Goal: Task Accomplishment & Management: Use online tool/utility

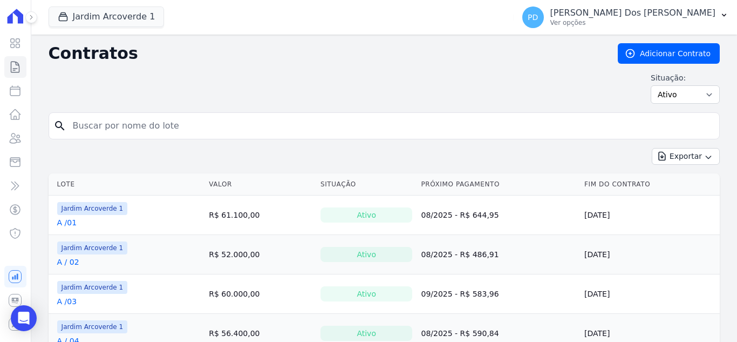
click at [116, 122] on input "search" at bounding box center [390, 126] width 648 height 22
type input "k / 06"
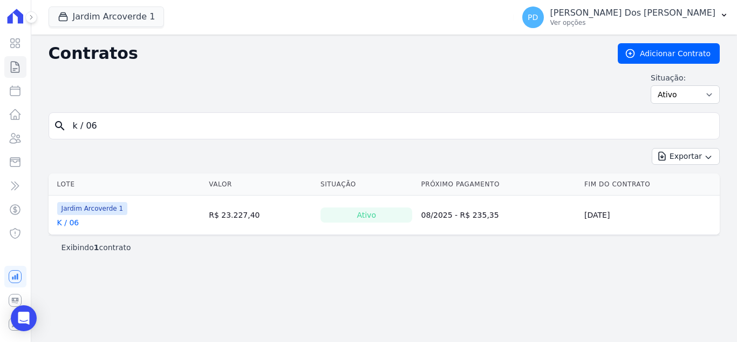
click at [69, 221] on link "K / 06" at bounding box center [68, 222] width 22 height 11
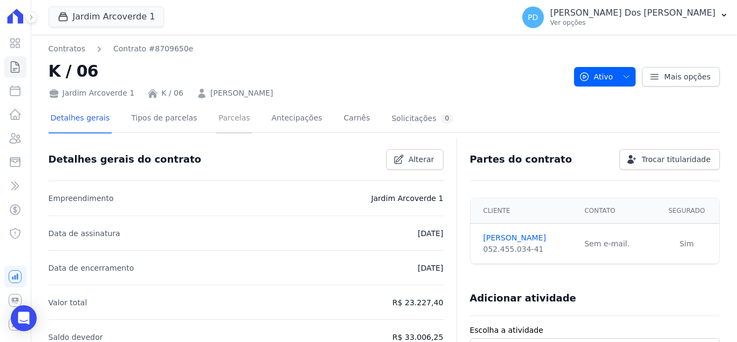
click at [222, 118] on link "Parcelas" at bounding box center [234, 119] width 36 height 29
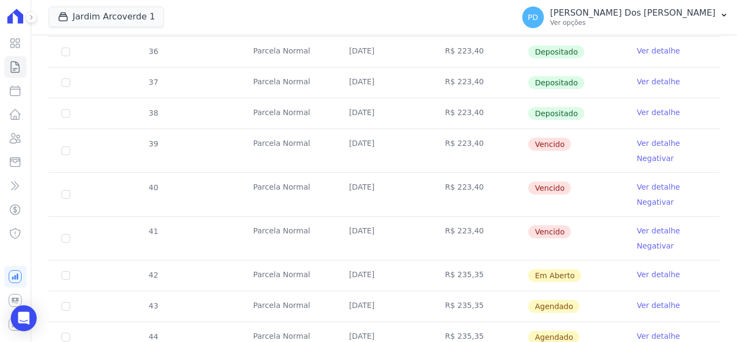
scroll to position [324, 0]
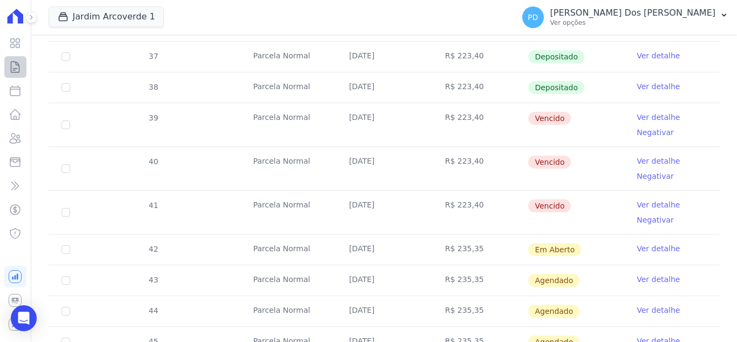
drag, startPoint x: 2, startPoint y: 65, endPoint x: 8, endPoint y: 64, distance: 5.4
click at [2, 64] on div "Visão Geral Contratos [GEOGRAPHIC_DATA] Lotes Clientes Minha Carteira Transferê…" at bounding box center [15, 171] width 31 height 342
click at [11, 64] on icon at bounding box center [15, 67] width 8 height 11
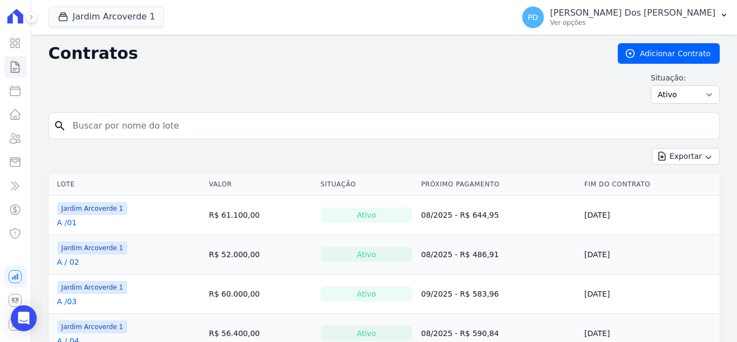
click at [239, 131] on input "search" at bounding box center [390, 126] width 648 height 22
type input "K / 33"
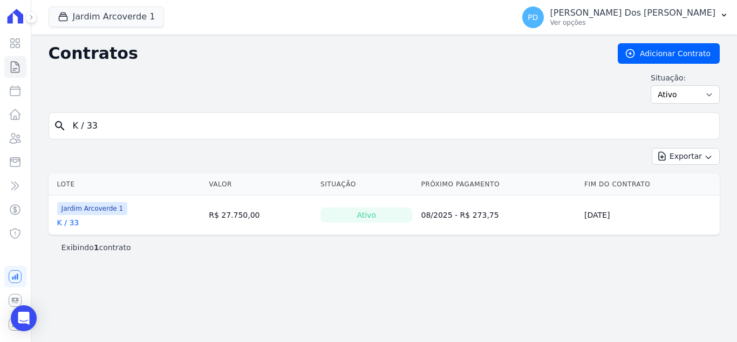
click at [72, 221] on link "K / 33" at bounding box center [68, 222] width 22 height 11
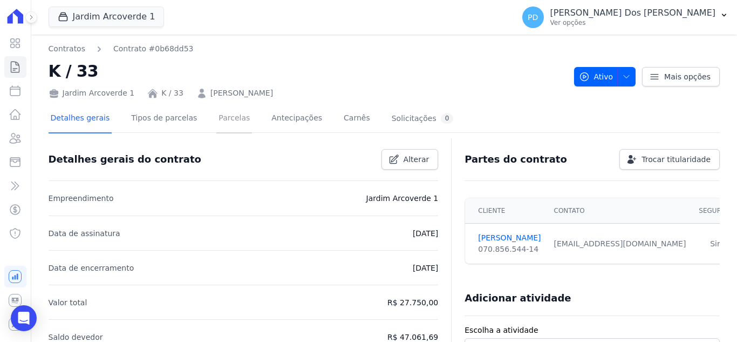
click at [218, 118] on link "Parcelas" at bounding box center [234, 119] width 36 height 29
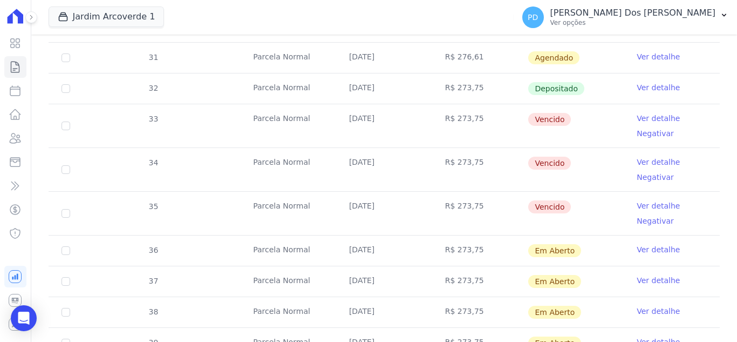
scroll to position [324, 0]
click at [16, 65] on icon at bounding box center [15, 66] width 13 height 13
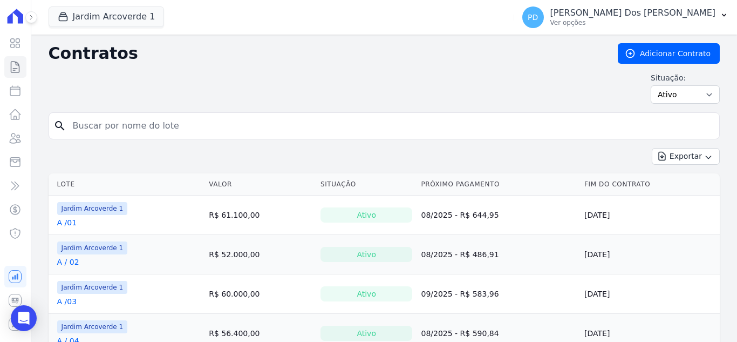
click at [132, 130] on input "search" at bounding box center [390, 126] width 648 height 22
type input "j / 26"
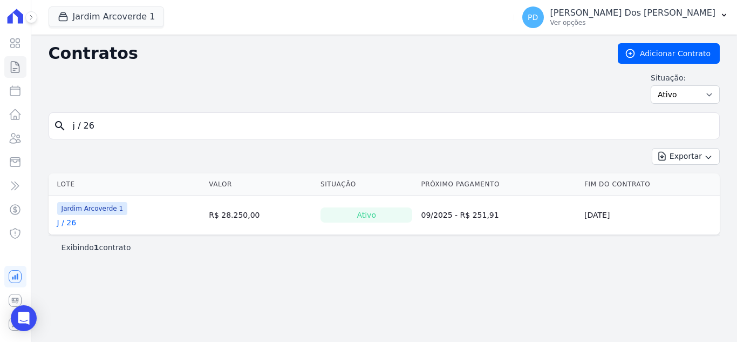
click at [72, 221] on link "J / 26" at bounding box center [66, 222] width 19 height 11
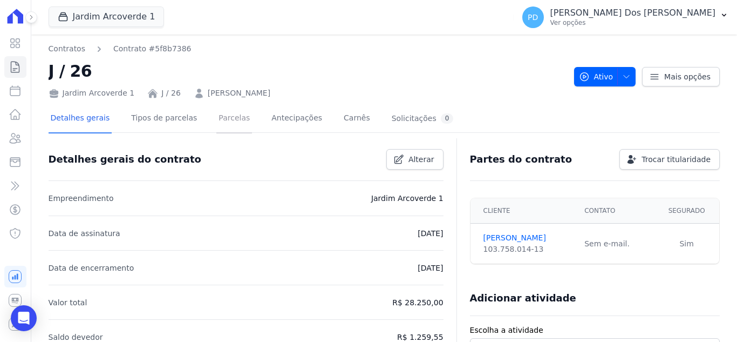
click at [219, 124] on link "Parcelas" at bounding box center [234, 119] width 36 height 29
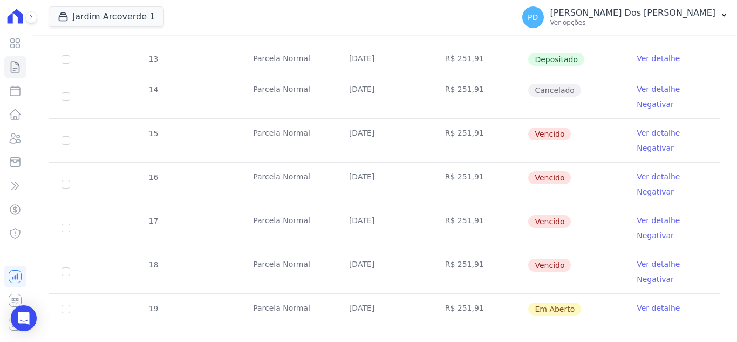
scroll to position [310, 0]
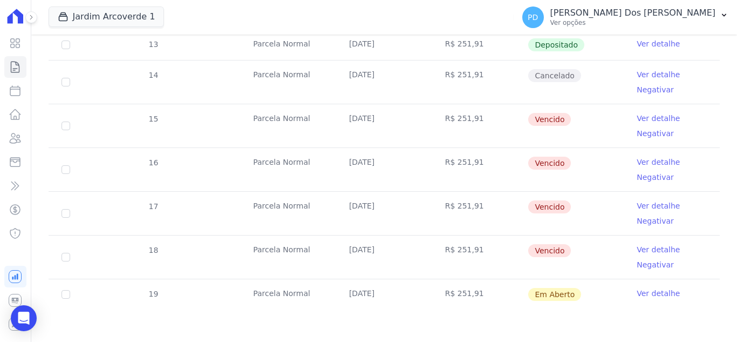
click at [645, 77] on link "Ver detalhe" at bounding box center [658, 74] width 43 height 11
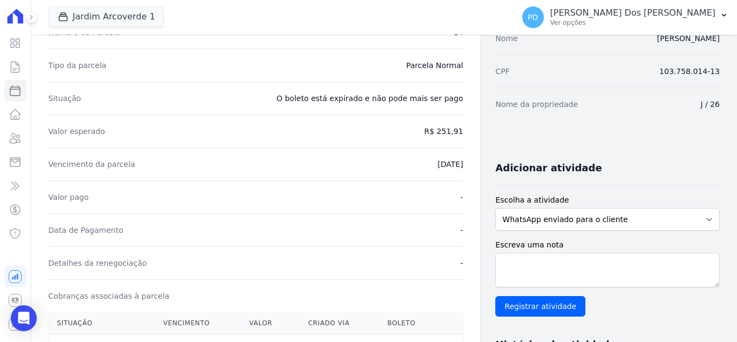
scroll to position [54, 0]
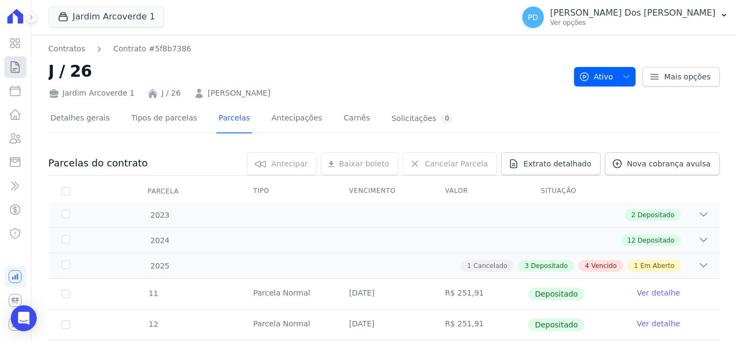
click at [15, 65] on icon at bounding box center [15, 66] width 13 height 13
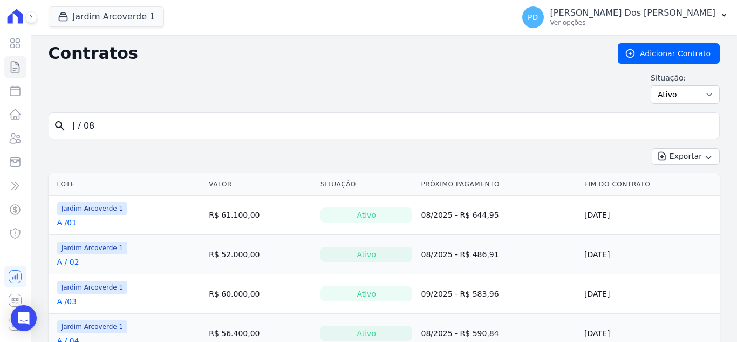
type input "J / 08"
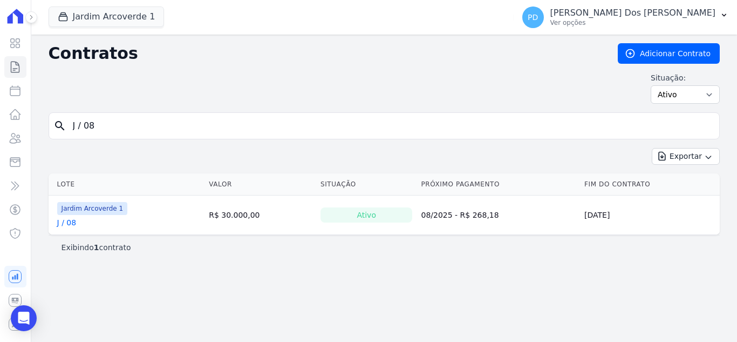
click at [72, 226] on link "J / 08" at bounding box center [66, 222] width 19 height 11
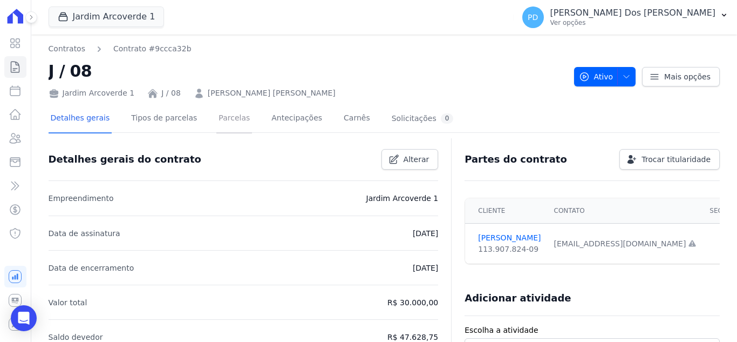
click at [231, 121] on link "Parcelas" at bounding box center [234, 119] width 36 height 29
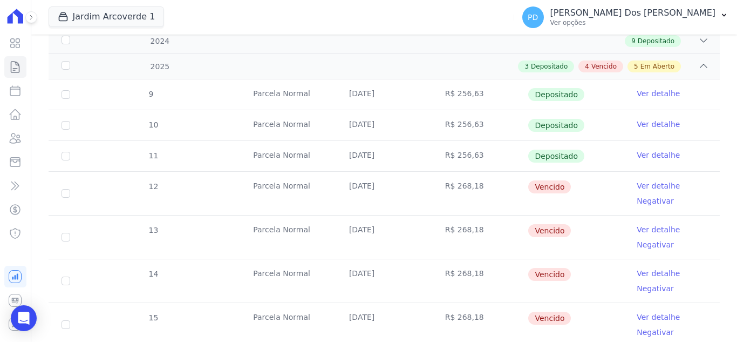
scroll to position [216, 0]
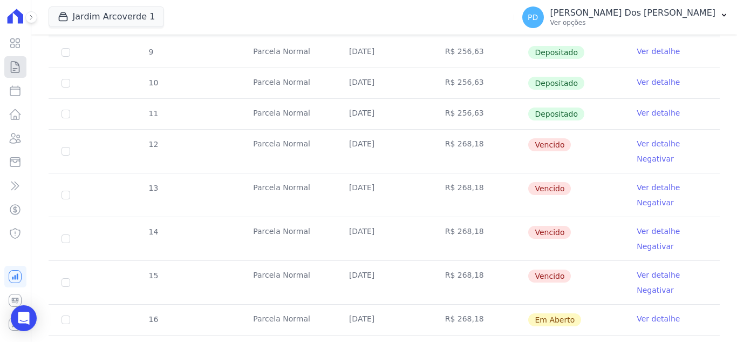
click at [13, 70] on icon at bounding box center [15, 66] width 13 height 13
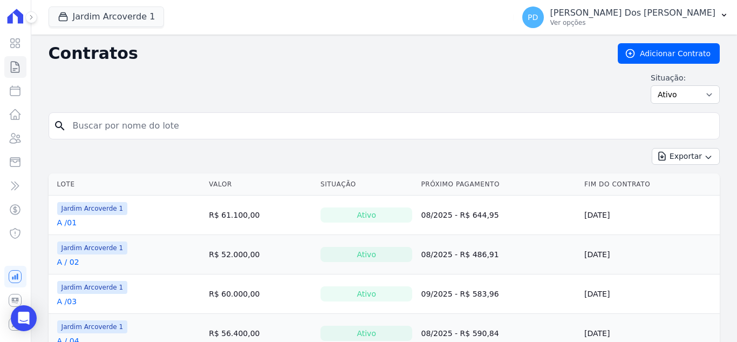
click at [138, 125] on input "search" at bounding box center [390, 126] width 648 height 22
type input "K / 02"
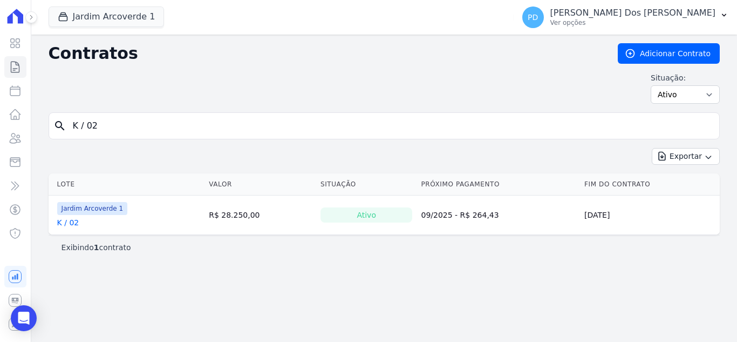
click at [73, 226] on link "K / 02" at bounding box center [68, 222] width 22 height 11
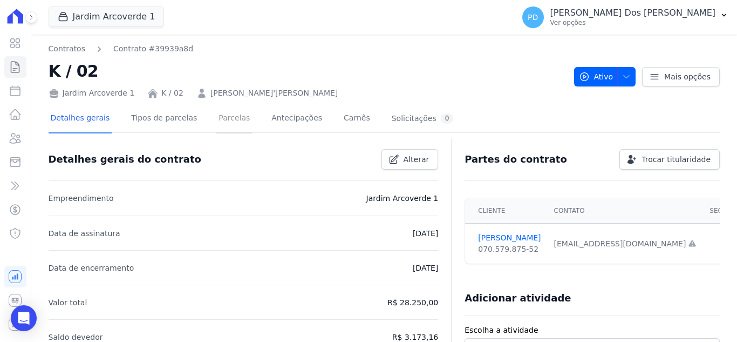
click at [225, 121] on link "Parcelas" at bounding box center [234, 119] width 36 height 29
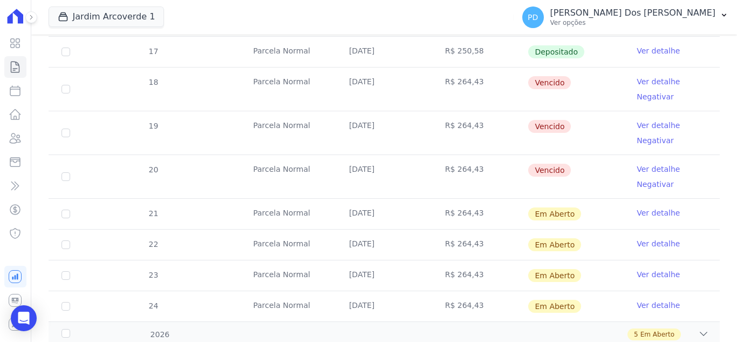
scroll to position [324, 0]
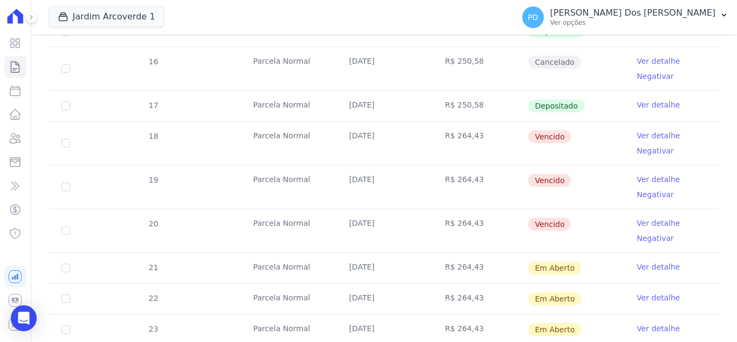
click at [637, 103] on link "Ver detalhe" at bounding box center [658, 104] width 43 height 11
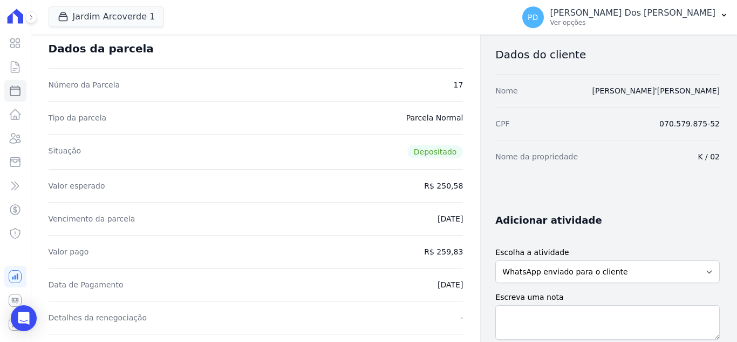
scroll to position [162, 0]
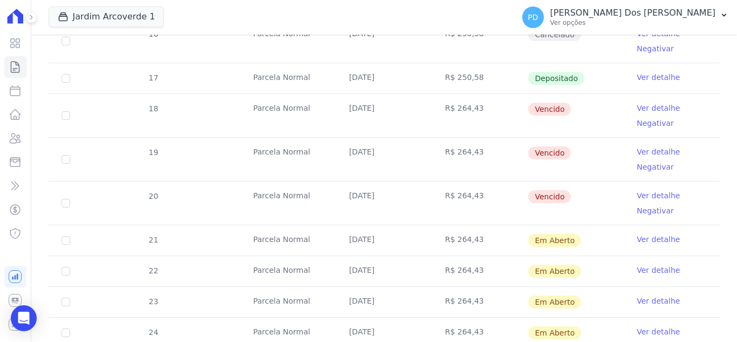
scroll to position [378, 0]
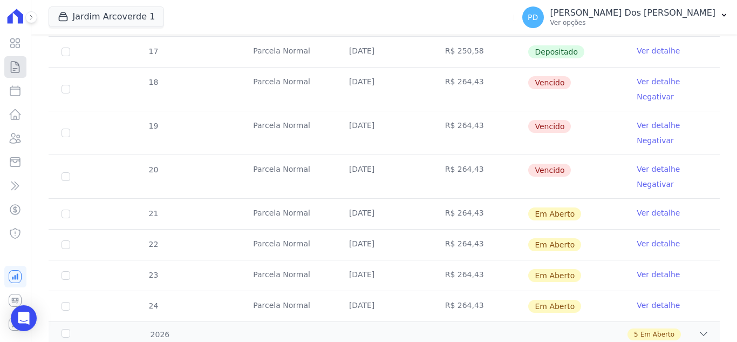
click at [15, 68] on icon at bounding box center [15, 66] width 13 height 13
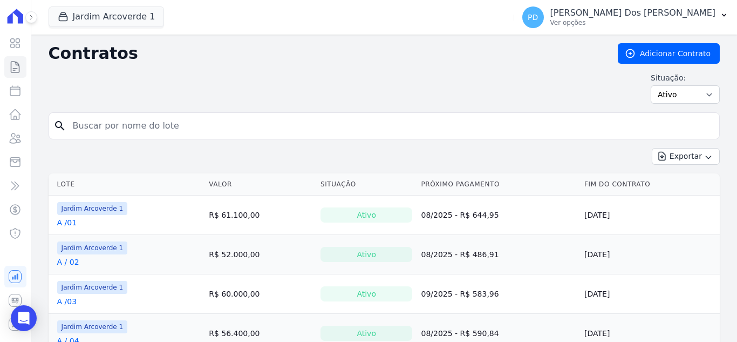
click at [151, 125] on input "search" at bounding box center [390, 126] width 648 height 22
type input "a / 14"
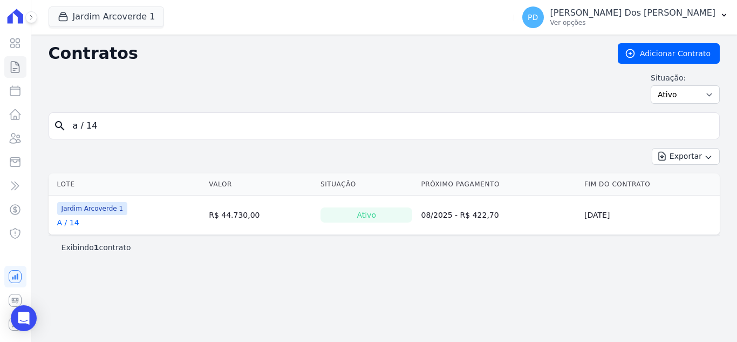
click at [73, 226] on link "A / 14" at bounding box center [68, 222] width 22 height 11
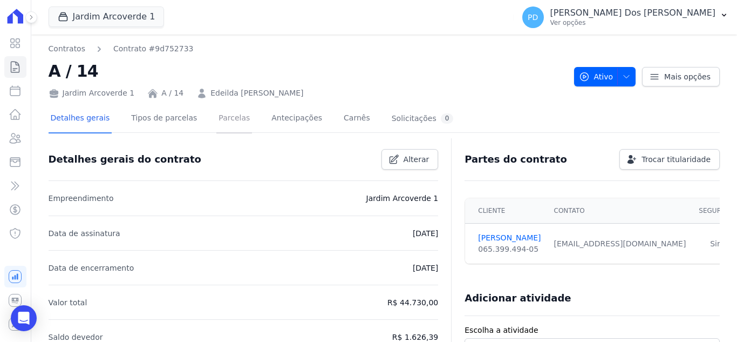
click at [222, 117] on link "Parcelas" at bounding box center [234, 119] width 36 height 29
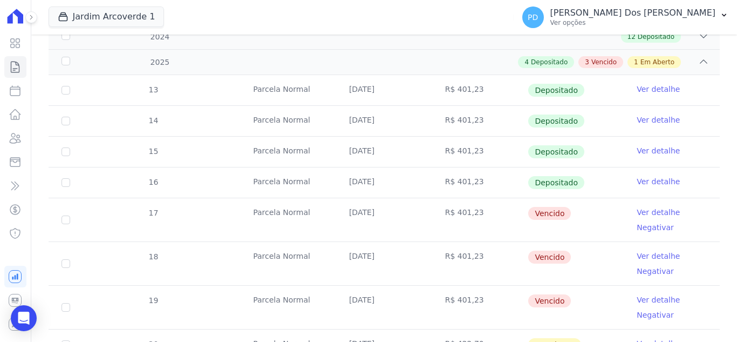
scroll to position [216, 0]
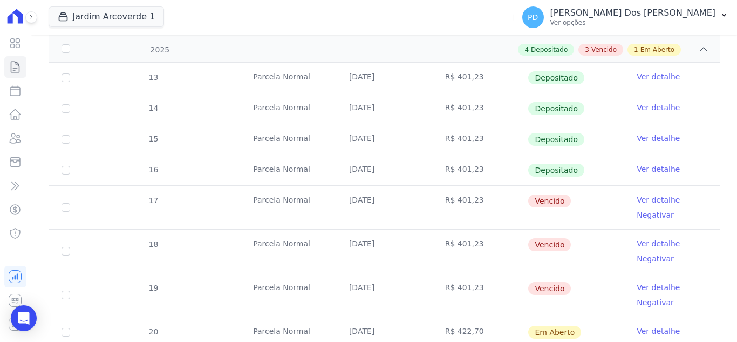
click at [641, 167] on link "Ver detalhe" at bounding box center [658, 168] width 43 height 11
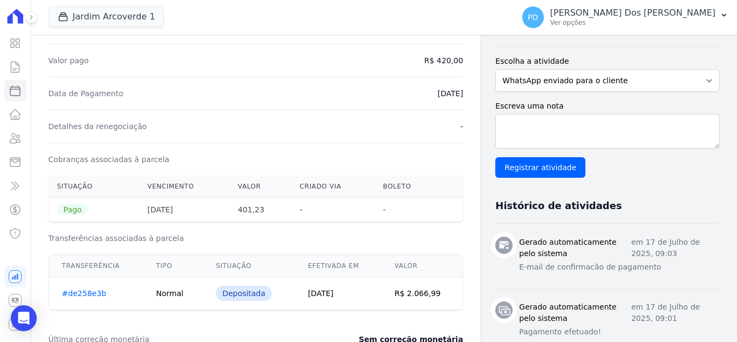
scroll to position [270, 0]
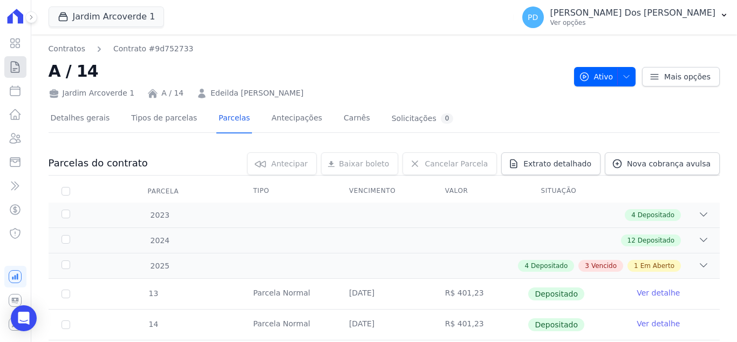
click at [18, 65] on icon at bounding box center [15, 67] width 8 height 11
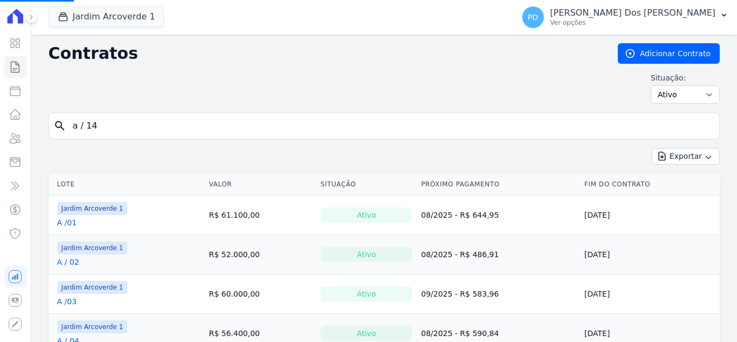
click at [135, 126] on input "a / 14" at bounding box center [390, 126] width 648 height 22
click at [67, 126] on input "search" at bounding box center [390, 126] width 648 height 22
click at [107, 127] on input "search" at bounding box center [390, 126] width 648 height 22
type input "b / 19"
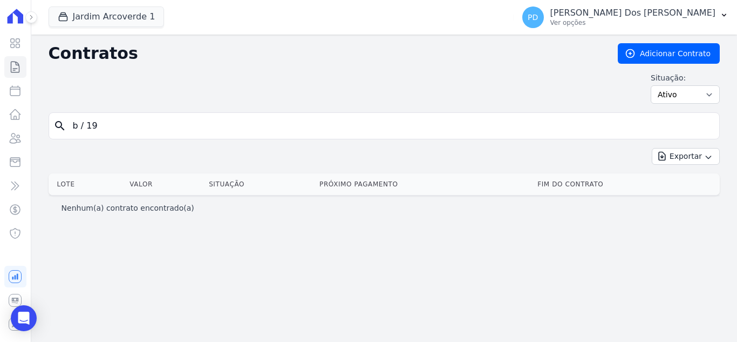
click at [86, 124] on input "b / 19" at bounding box center [390, 126] width 648 height 22
type input "b /19"
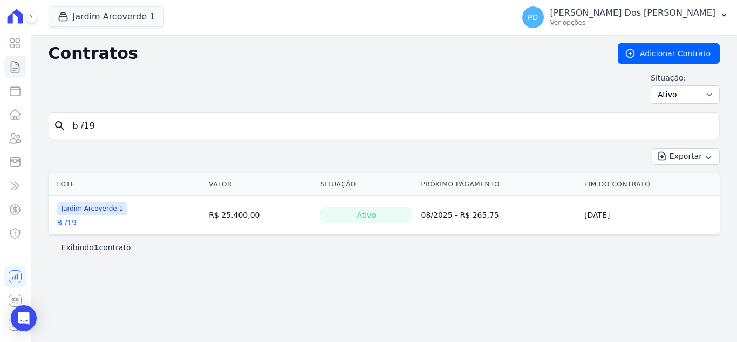
click at [67, 223] on link "B /19" at bounding box center [67, 222] width 20 height 11
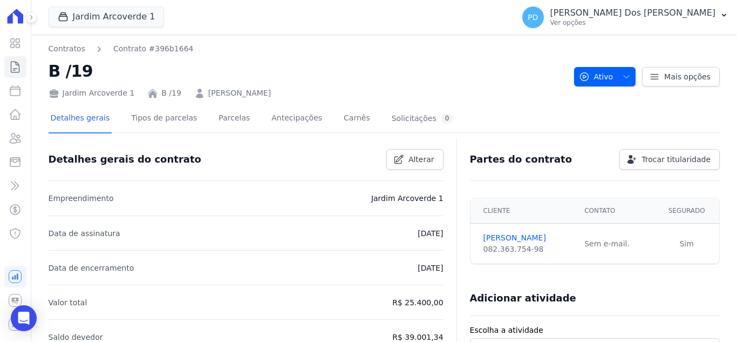
click at [202, 117] on div "Detalhes gerais Tipos de parcelas [GEOGRAPHIC_DATA] Antecipações [PERSON_NAME] …" at bounding box center [252, 119] width 407 height 29
click at [216, 120] on link "Parcelas" at bounding box center [234, 119] width 36 height 29
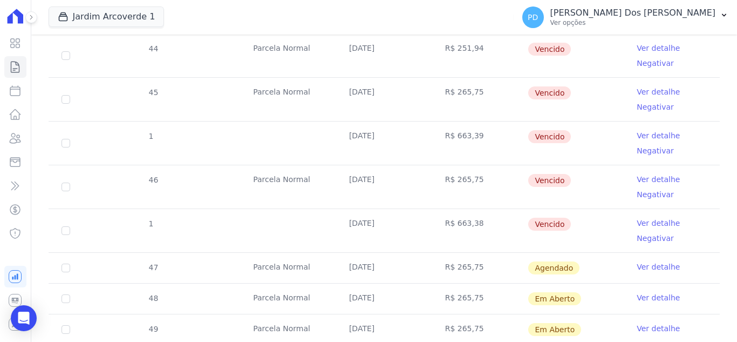
scroll to position [432, 0]
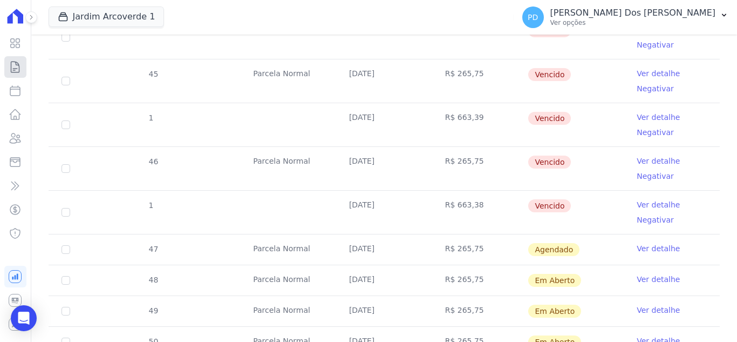
click at [12, 70] on icon at bounding box center [15, 66] width 13 height 13
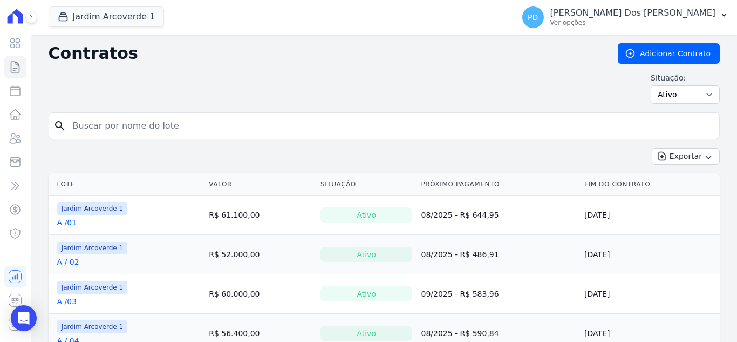
click at [110, 127] on input "search" at bounding box center [390, 126] width 648 height 22
type input "h / 09"
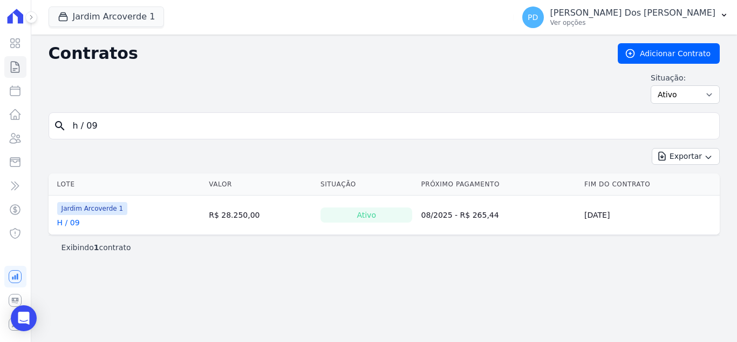
click at [70, 224] on link "H / 09" at bounding box center [68, 222] width 23 height 11
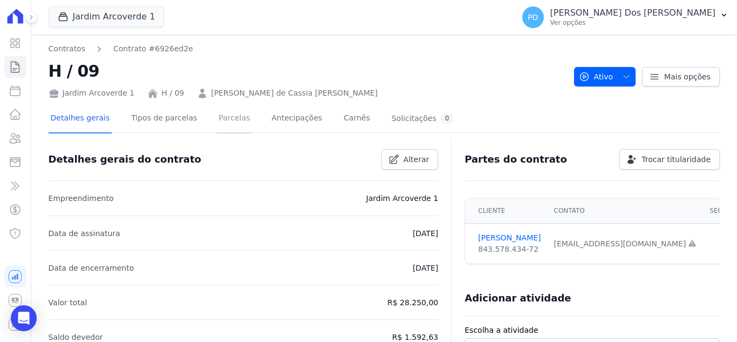
click at [223, 117] on link "Parcelas" at bounding box center [234, 119] width 36 height 29
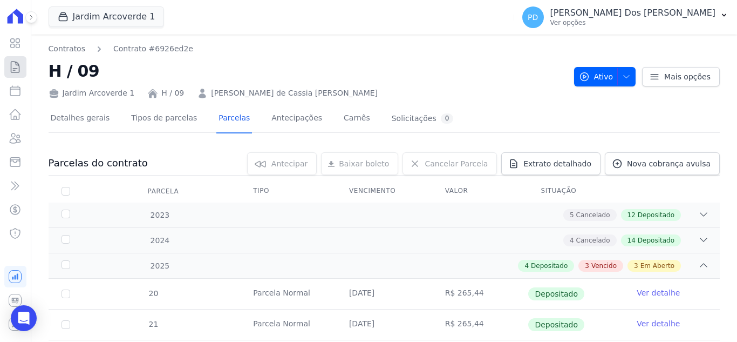
click at [11, 67] on icon at bounding box center [15, 67] width 8 height 11
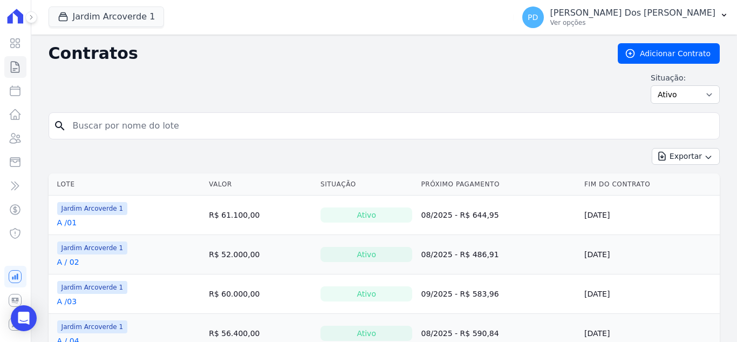
click at [151, 124] on input "search" at bounding box center [390, 126] width 648 height 22
type input "j / 01"
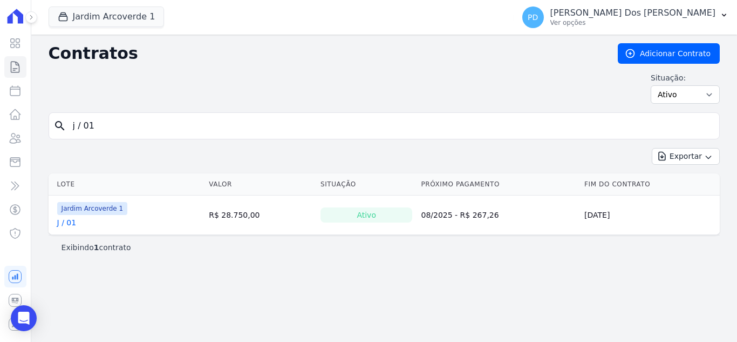
click at [71, 226] on link "J / 01" at bounding box center [66, 222] width 19 height 11
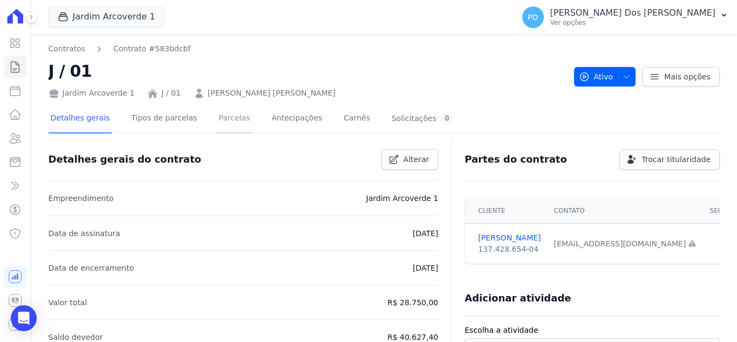
click at [225, 119] on link "Parcelas" at bounding box center [234, 119] width 36 height 29
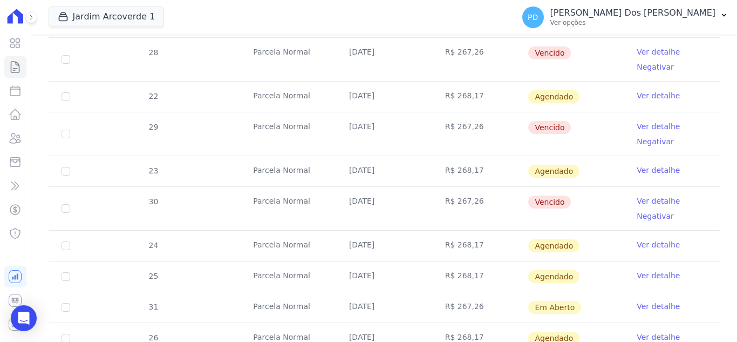
scroll to position [486, 0]
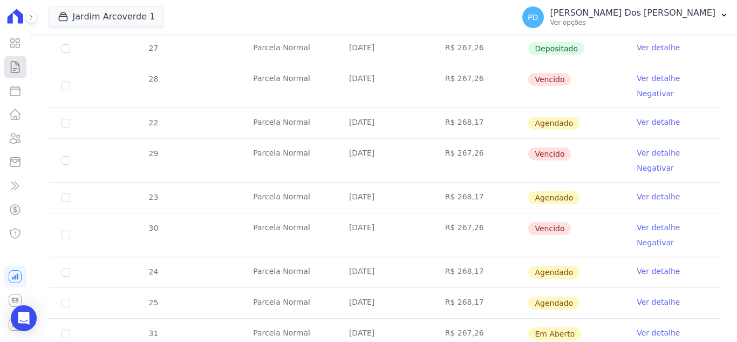
click at [16, 68] on icon at bounding box center [15, 66] width 13 height 13
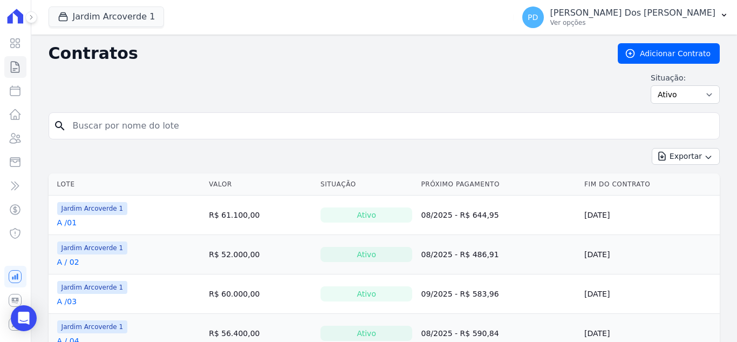
click at [122, 126] on input "search" at bounding box center [390, 126] width 648 height 22
type input "g / 10"
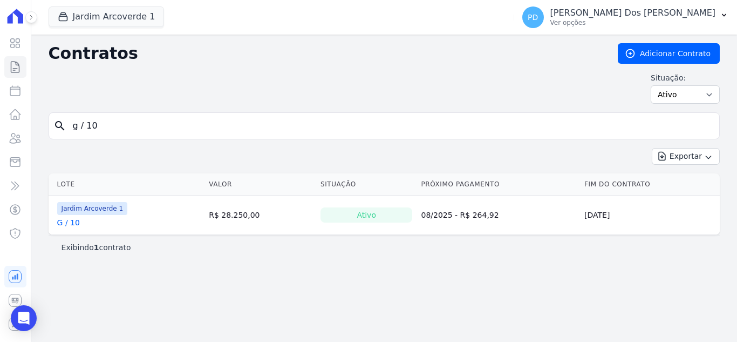
click at [71, 222] on link "G / 10" at bounding box center [68, 222] width 23 height 11
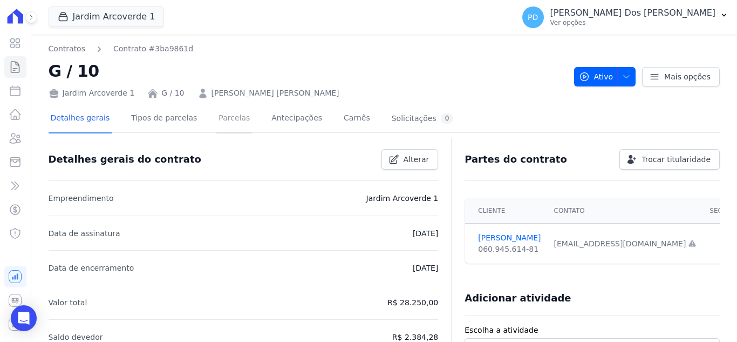
click at [217, 119] on link "Parcelas" at bounding box center [234, 119] width 36 height 29
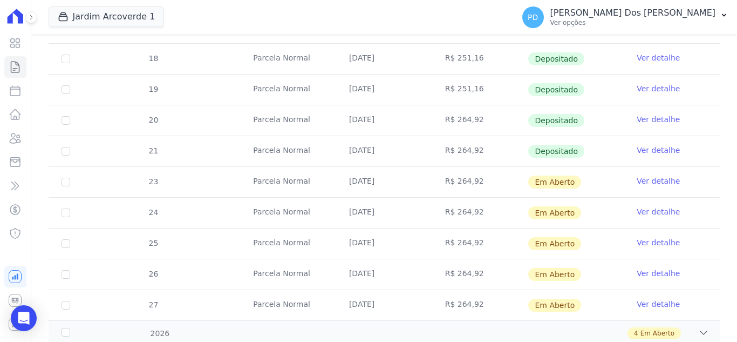
scroll to position [324, 0]
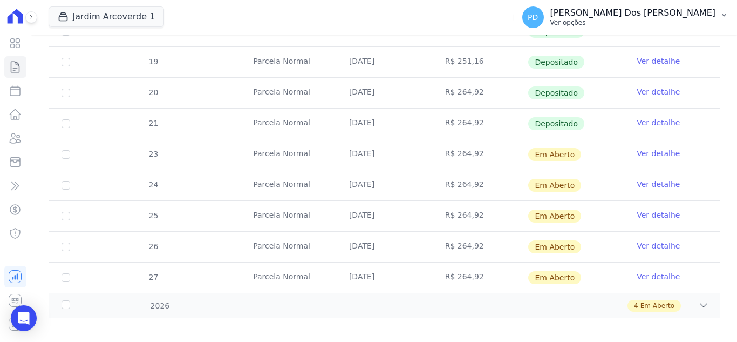
click at [729, 13] on button "PD [PERSON_NAME] Dos [PERSON_NAME] Ver opções" at bounding box center [625, 17] width 223 height 30
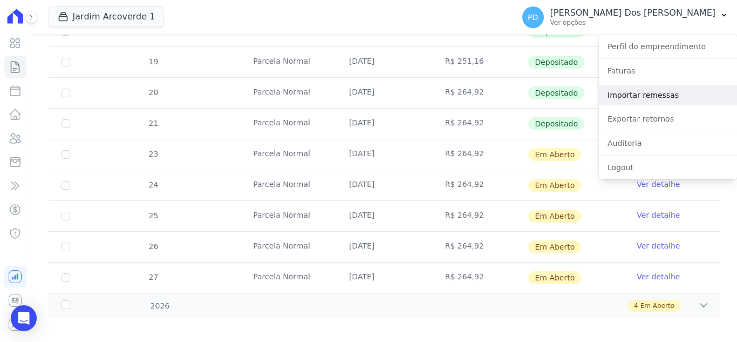
click at [651, 96] on link "Importar remessas" at bounding box center [668, 94] width 138 height 19
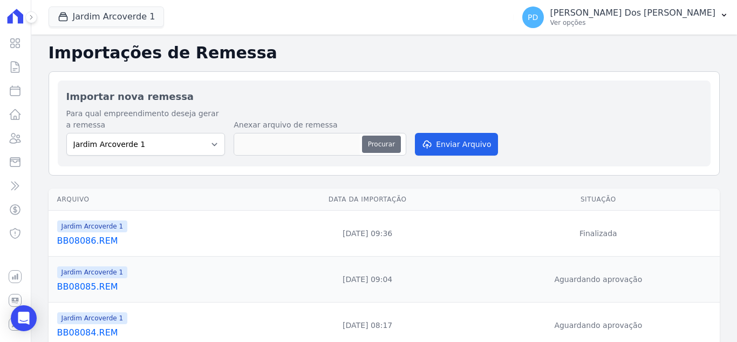
click at [368, 145] on button "Procurar" at bounding box center [381, 143] width 39 height 17
type input "BB11081.REM"
click at [465, 146] on button "Enviar Arquivo" at bounding box center [456, 144] width 83 height 23
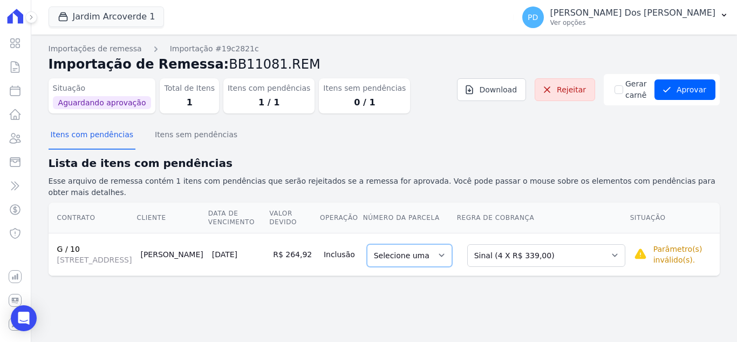
click at [449, 247] on select "Selecione uma" at bounding box center [409, 255] width 85 height 23
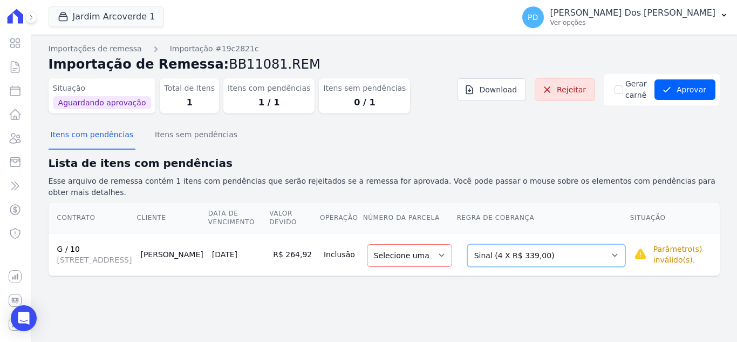
click at [510, 249] on select "Selecione uma Nova Parcela Avulsa Parcela Avulsa Existente Sinal (4 X R$ 339,00…" at bounding box center [546, 255] width 158 height 23
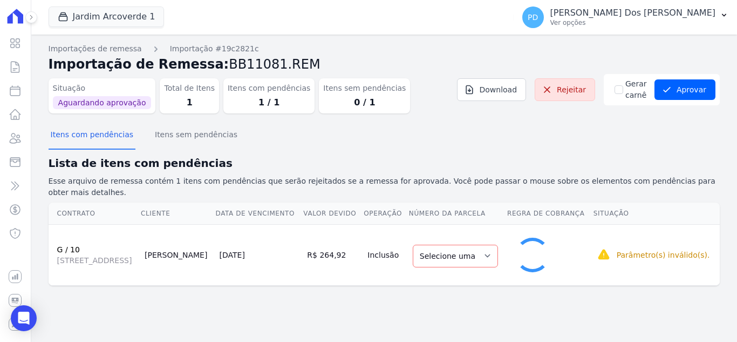
select select "1"
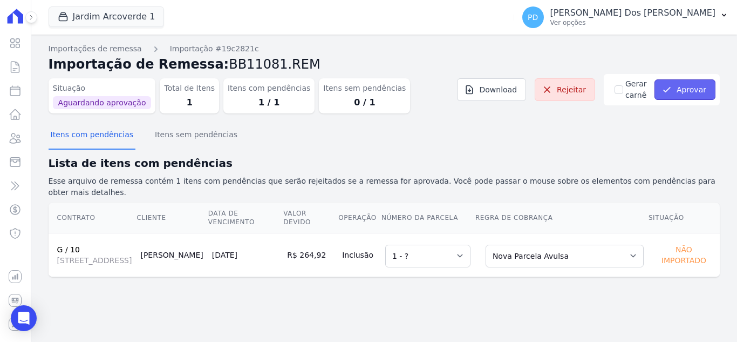
click at [670, 85] on icon "submit" at bounding box center [666, 89] width 11 height 11
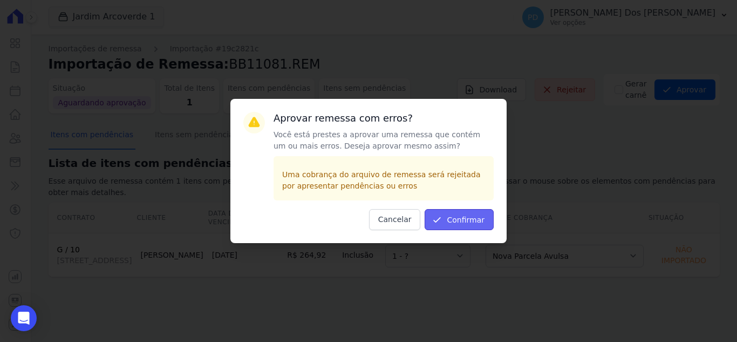
click at [438, 221] on icon "submit" at bounding box center [437, 219] width 6 height 4
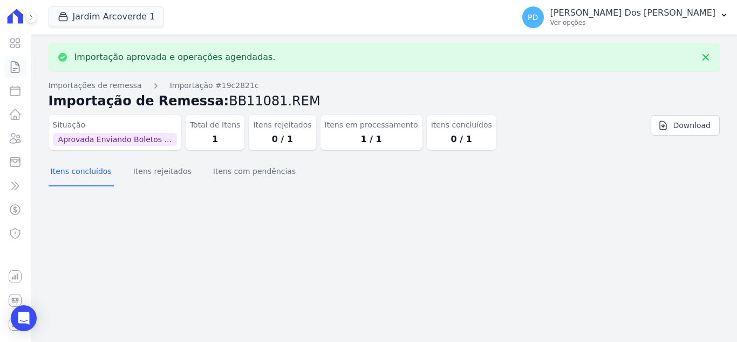
click at [15, 63] on icon at bounding box center [15, 66] width 13 height 13
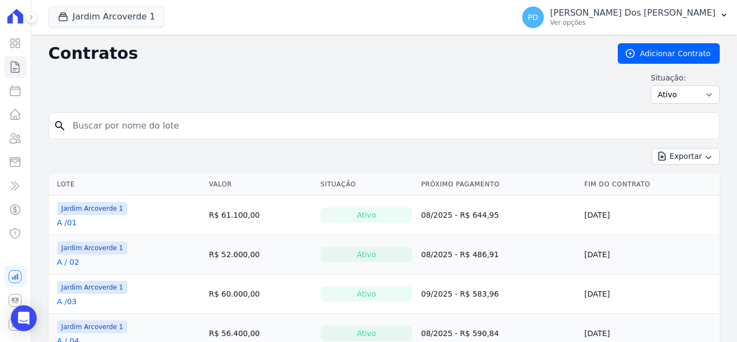
click at [96, 124] on input "search" at bounding box center [390, 126] width 648 height 22
type input "G / 10"
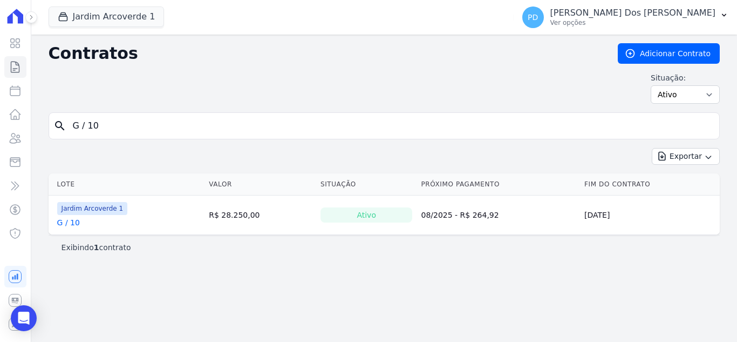
click at [74, 226] on link "G / 10" at bounding box center [68, 222] width 23 height 11
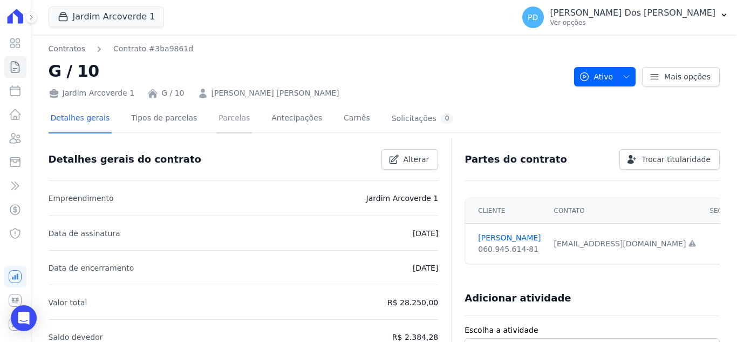
click at [216, 116] on link "Parcelas" at bounding box center [234, 119] width 36 height 29
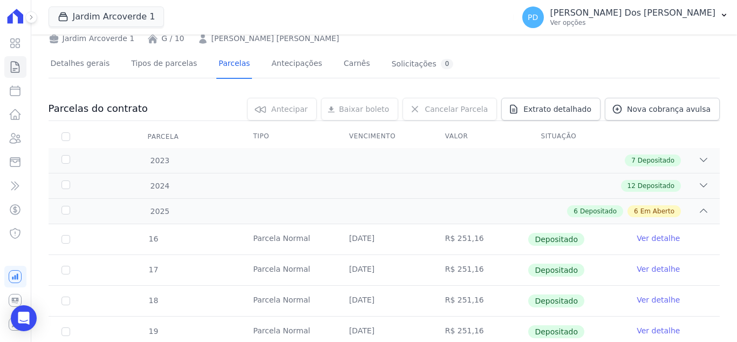
scroll to position [270, 0]
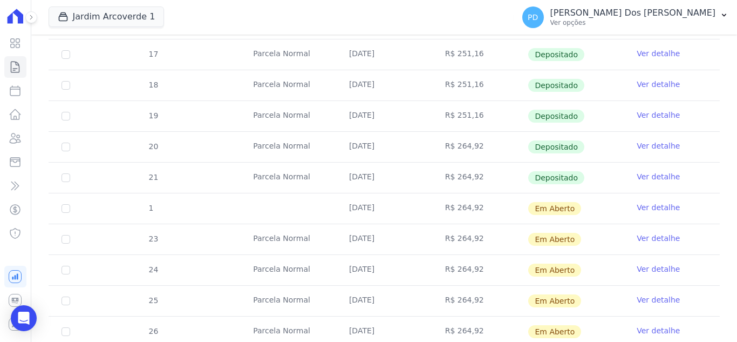
click at [650, 202] on link "Ver detalhe" at bounding box center [658, 207] width 43 height 11
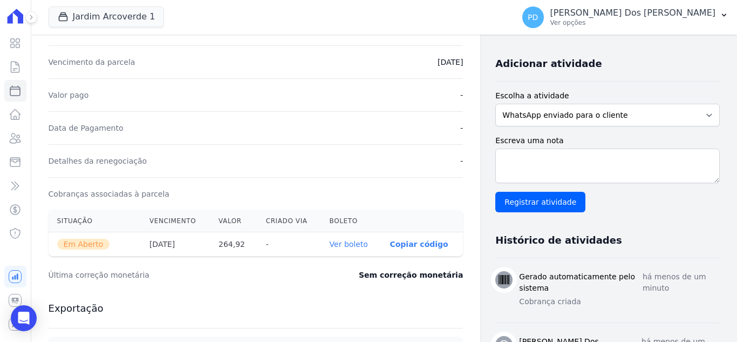
scroll to position [216, 0]
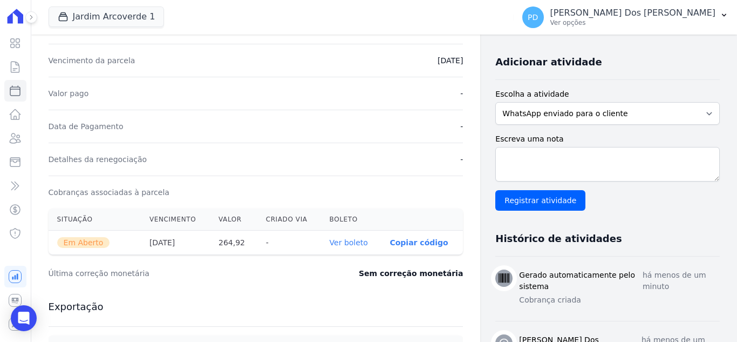
click at [349, 241] on link "Ver boleto" at bounding box center [349, 242] width 38 height 9
click at [6, 63] on link "Contratos" at bounding box center [15, 67] width 22 height 22
